Goal: Task Accomplishment & Management: Use online tool/utility

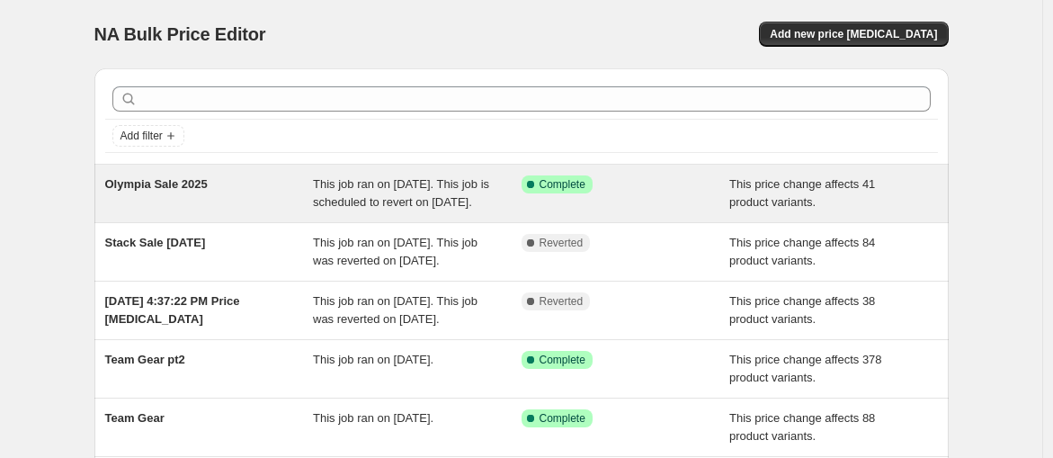
click at [476, 187] on span "This job ran on [DATE]. This job is scheduled to revert on [DATE]." at bounding box center [401, 192] width 176 height 31
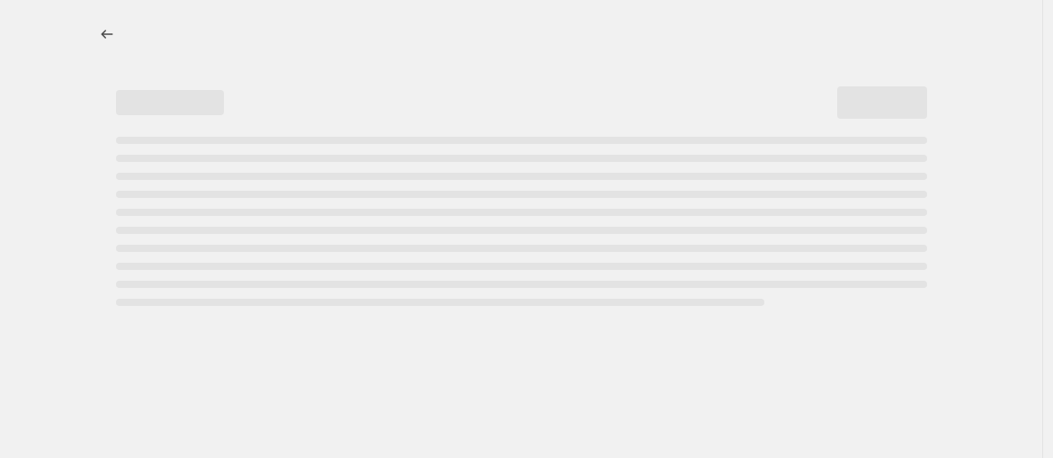
select select "pcap"
select select "no_change"
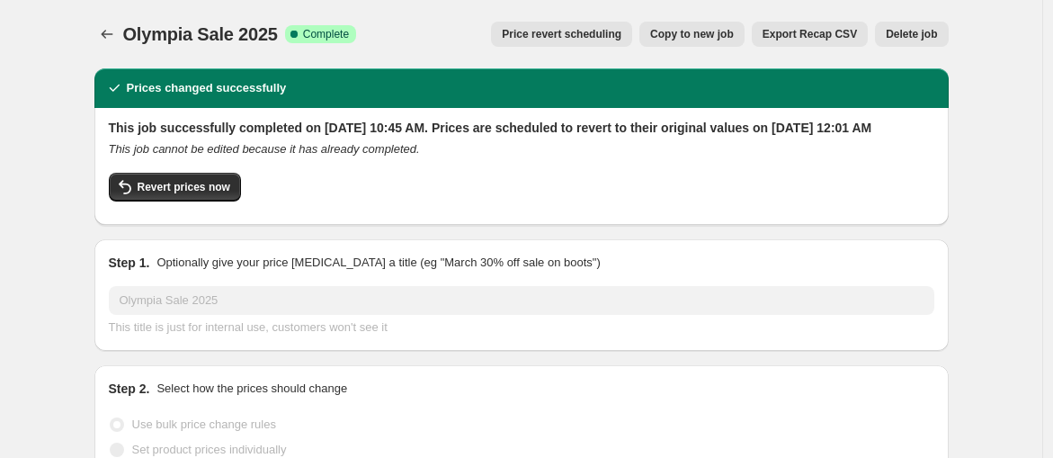
select select "collection"
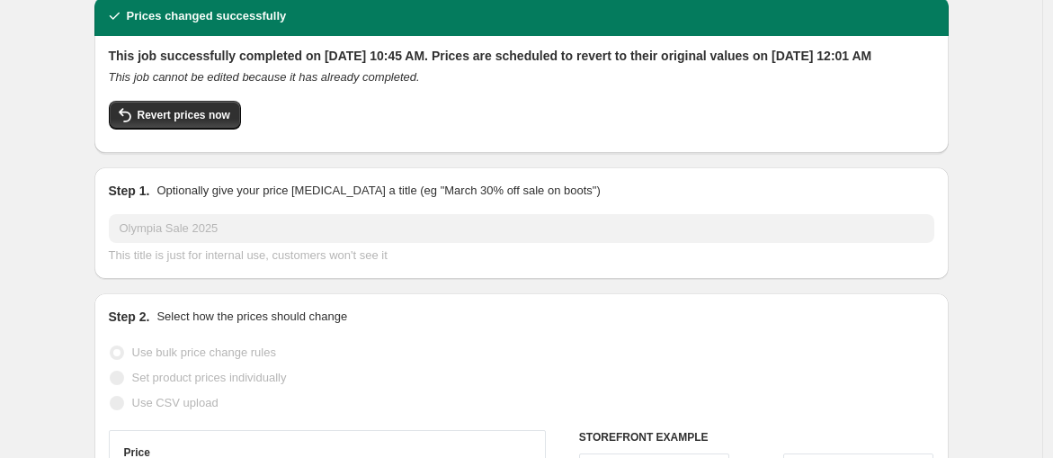
scroll to position [100, 0]
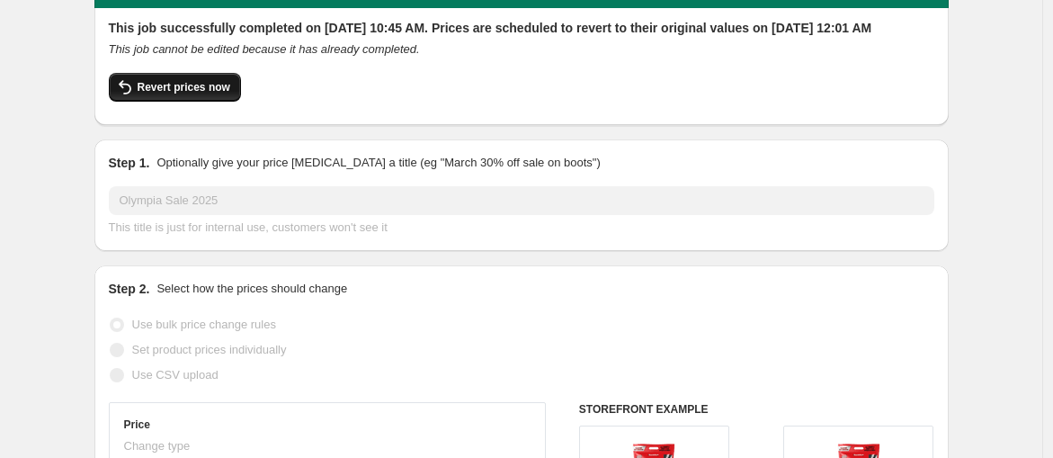
click at [183, 96] on button "Revert prices now" at bounding box center [175, 87] width 132 height 29
checkbox input "false"
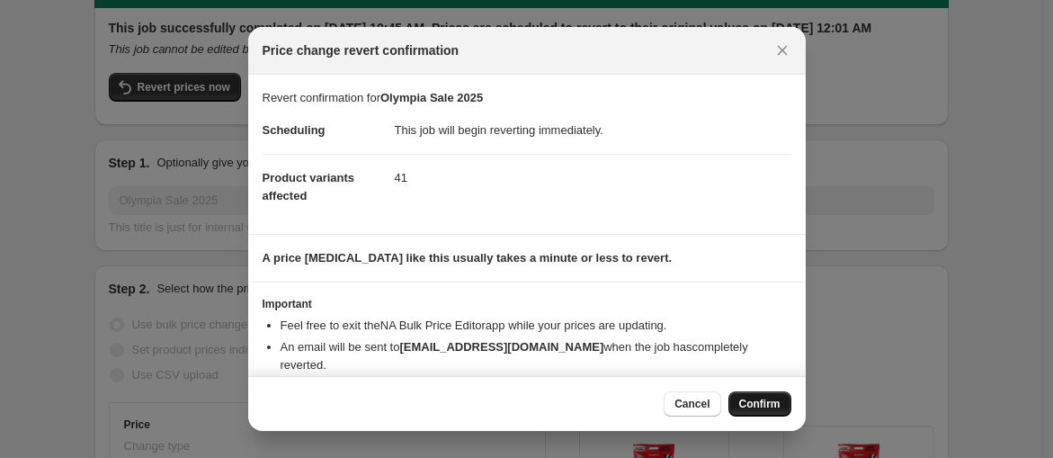
click at [789, 404] on button "Confirm" at bounding box center [759, 403] width 63 height 25
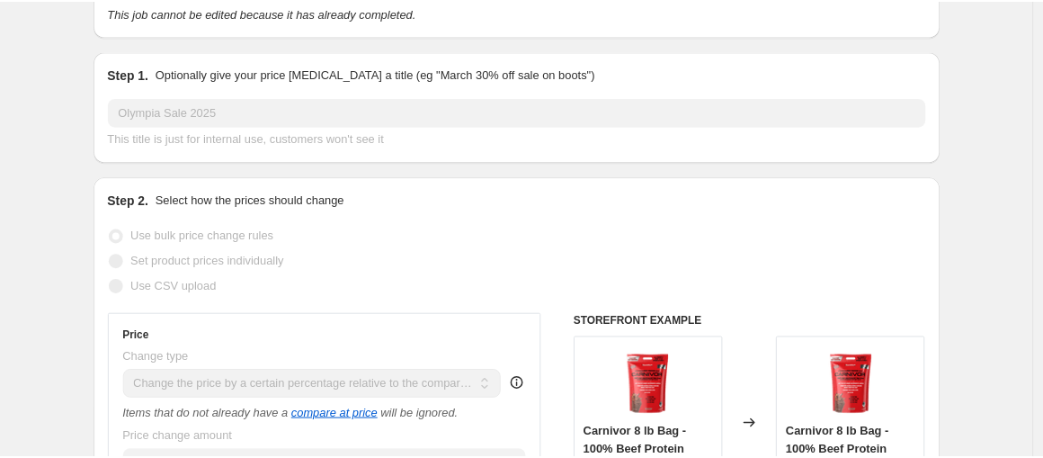
scroll to position [0, 0]
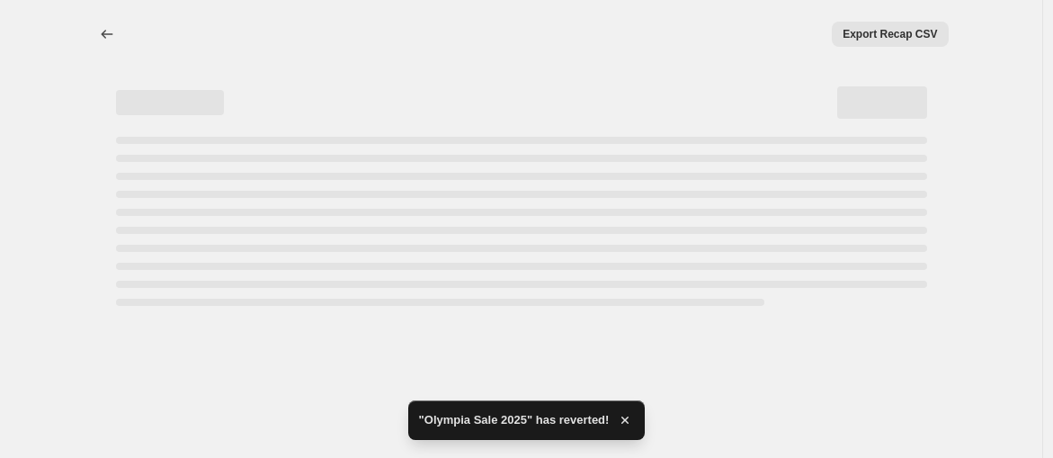
select select "pcap"
select select "no_change"
select select "collection"
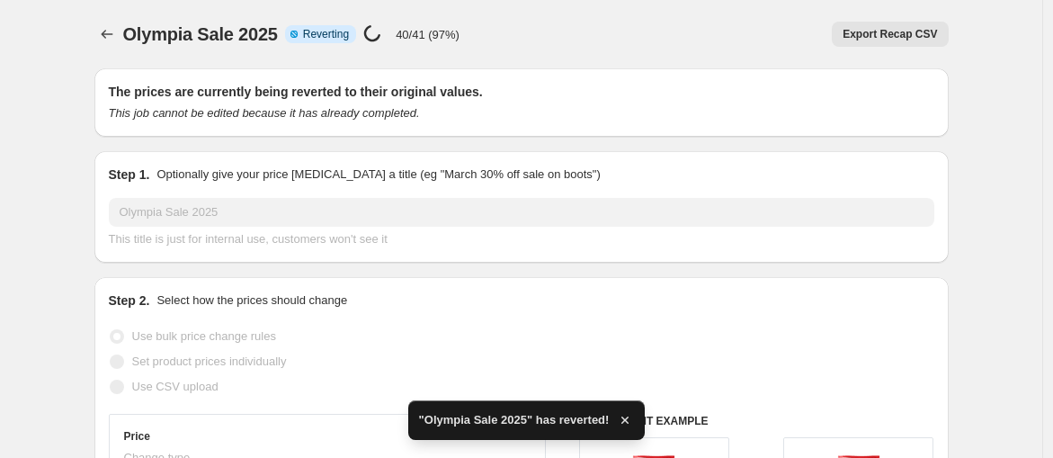
checkbox input "true"
